Goal: Information Seeking & Learning: Check status

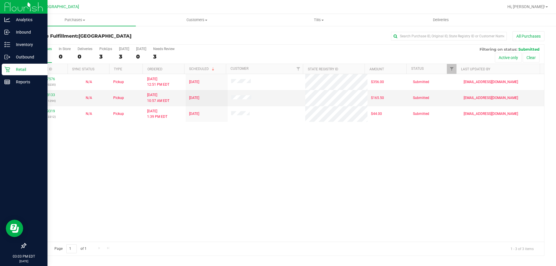
click at [15, 68] on p "Retail" at bounding box center [27, 69] width 35 height 7
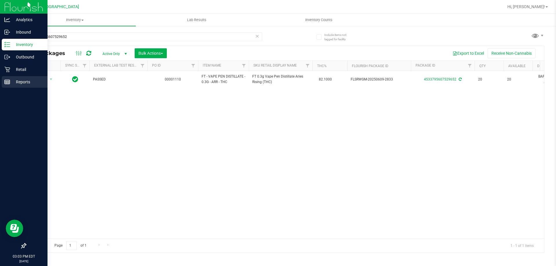
click at [7, 81] on line at bounding box center [7, 81] width 5 height 0
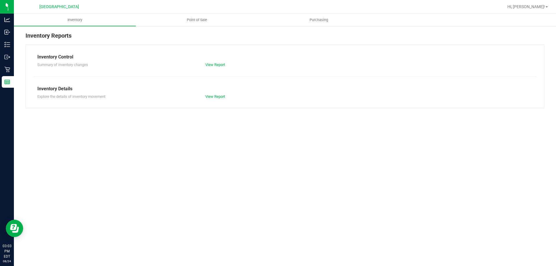
click at [195, 13] on nav "Palm Bay WC Hi, [PERSON_NAME]!" at bounding box center [285, 7] width 542 height 14
click at [195, 19] on span "Point of Sale" at bounding box center [197, 19] width 36 height 5
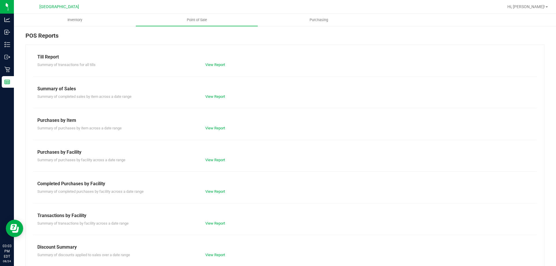
click at [218, 189] on div "View Report" at bounding box center [243, 192] width 84 height 6
click at [217, 191] on link "View Report" at bounding box center [215, 191] width 20 height 4
